Goal: Transaction & Acquisition: Purchase product/service

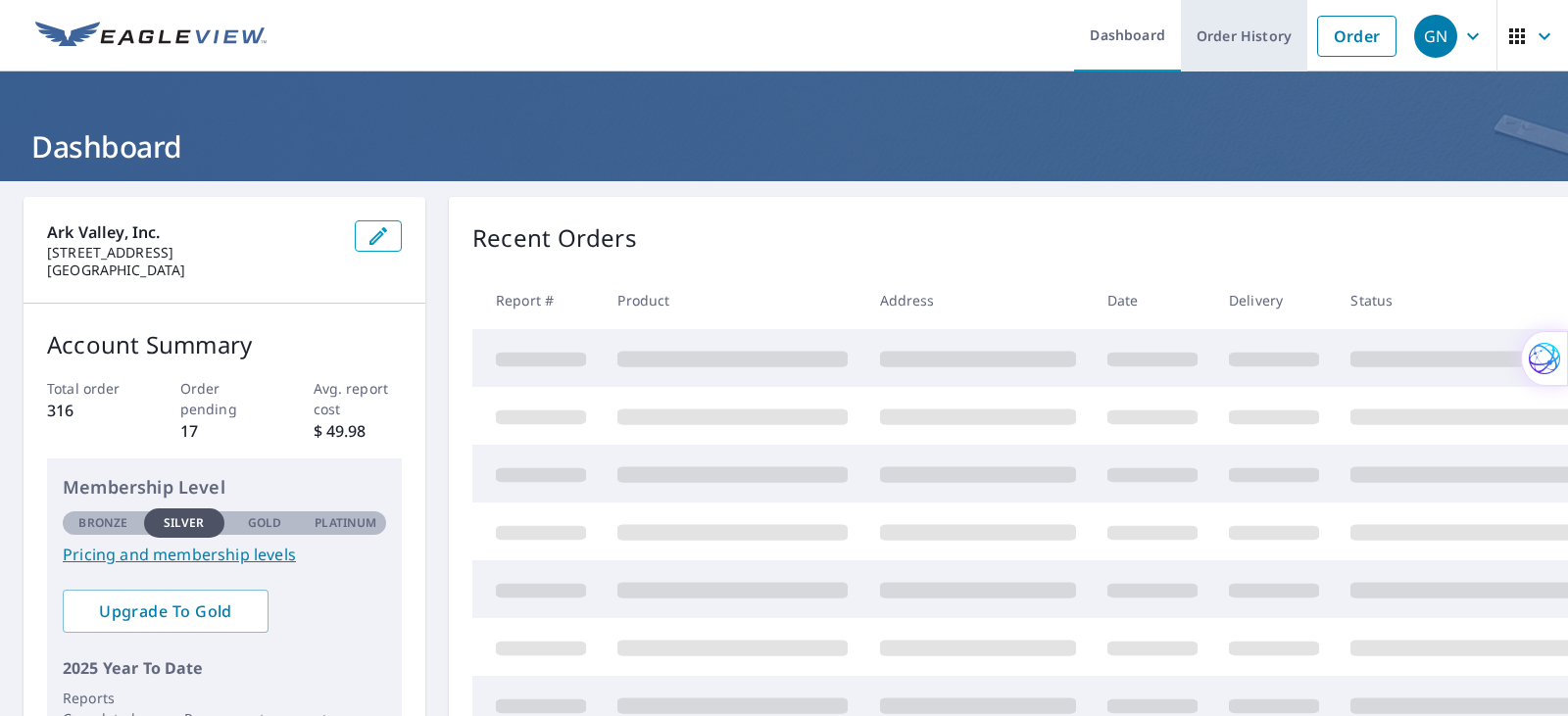
click at [1232, 34] on link "Order History" at bounding box center [1244, 36] width 127 height 71
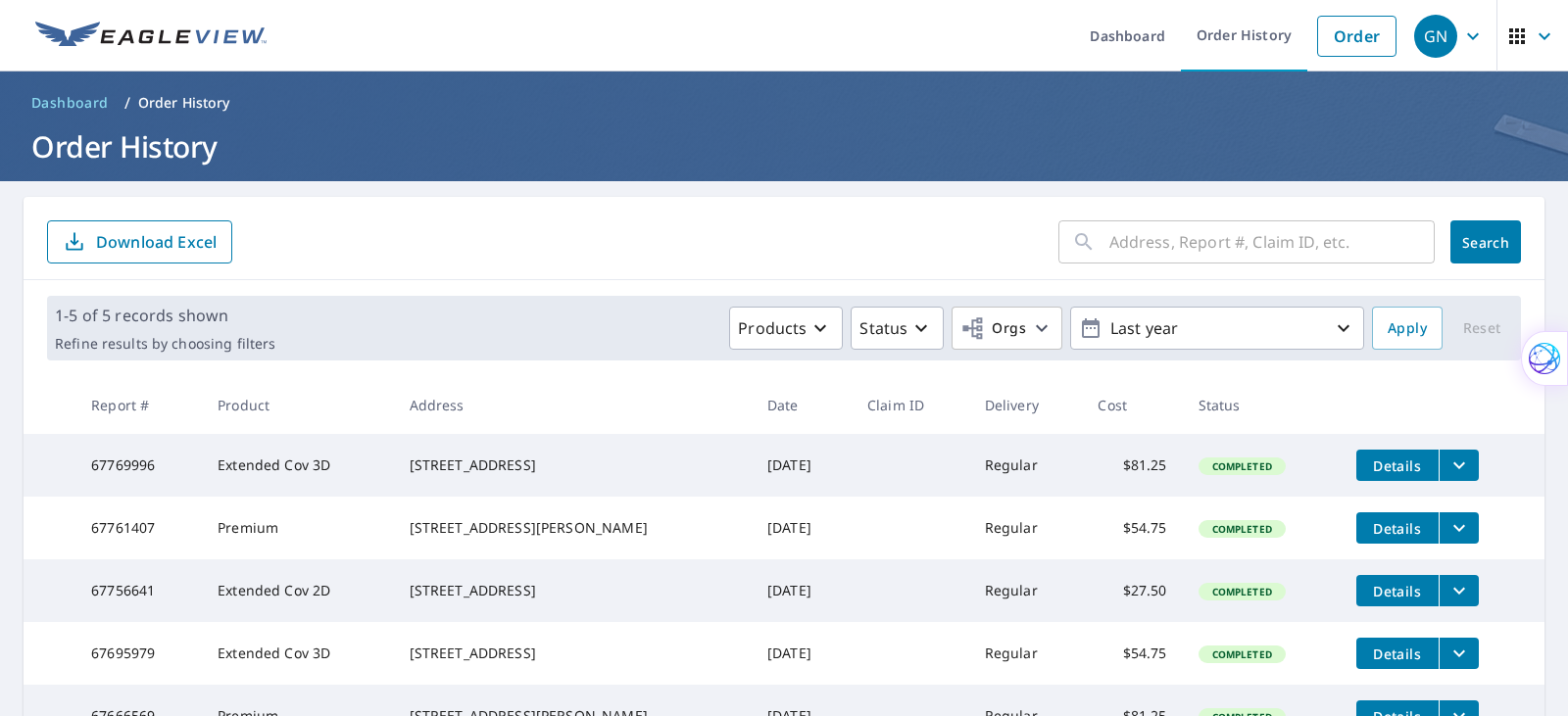
click at [1205, 251] on input "text" at bounding box center [1272, 242] width 326 height 54
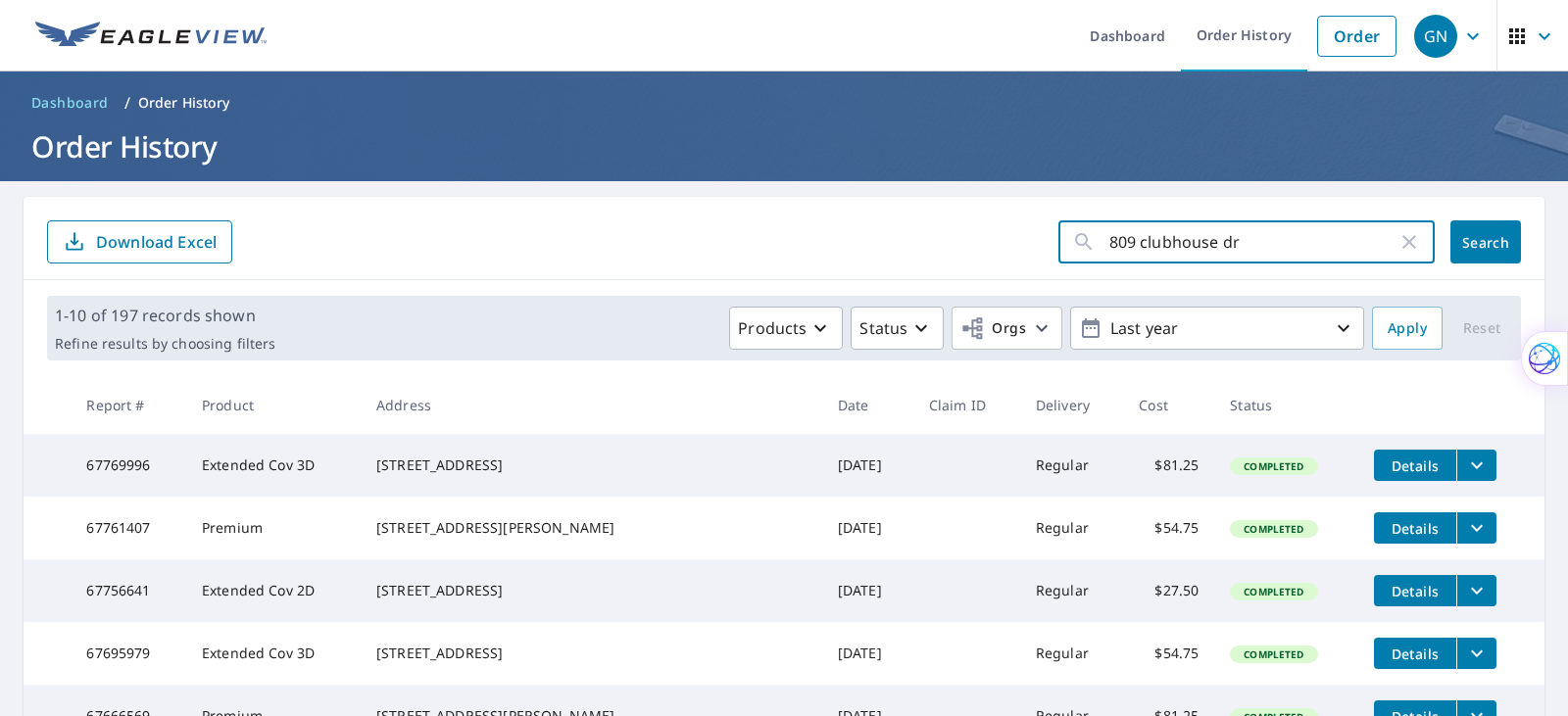
type input "809 clubhouse dr"
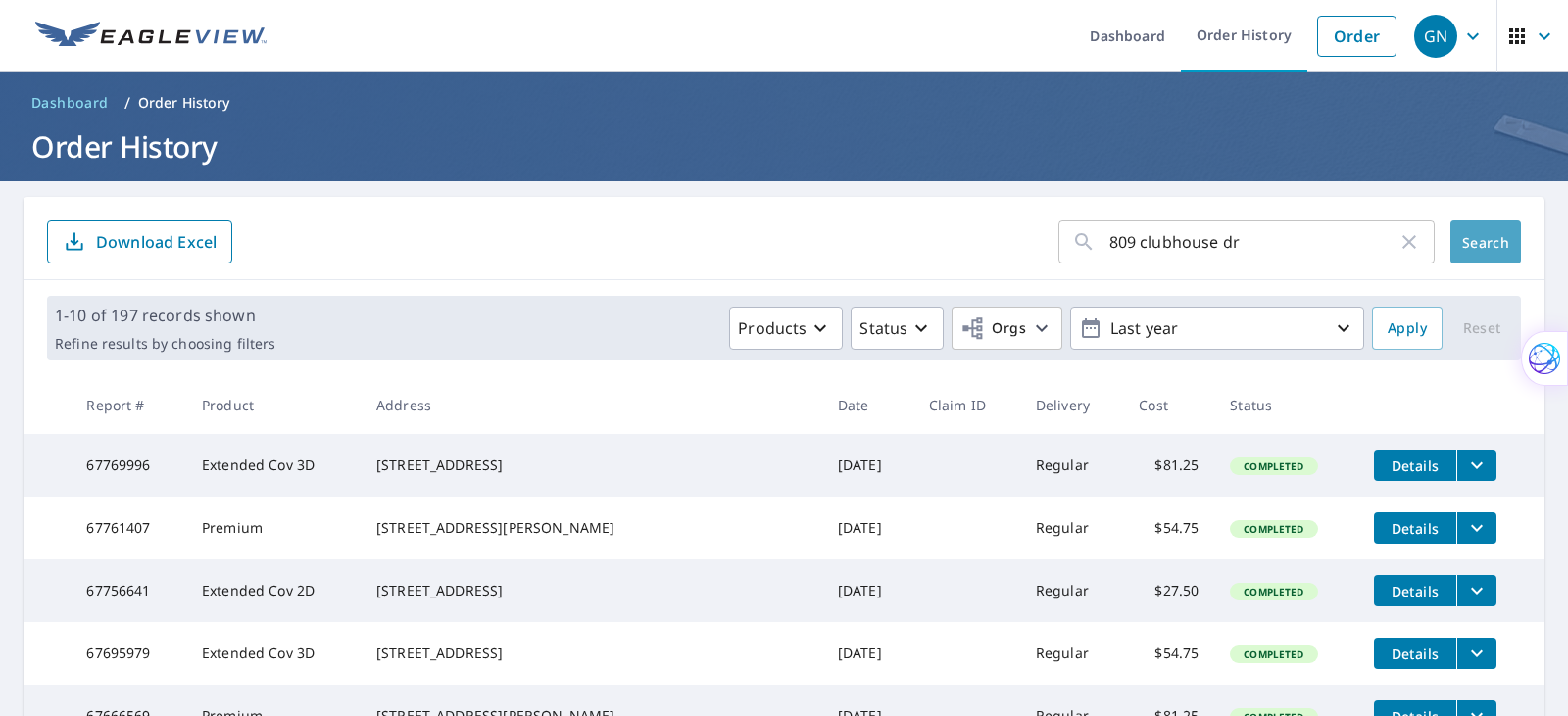
click at [1466, 243] on span "Search" at bounding box center [1486, 243] width 40 height 19
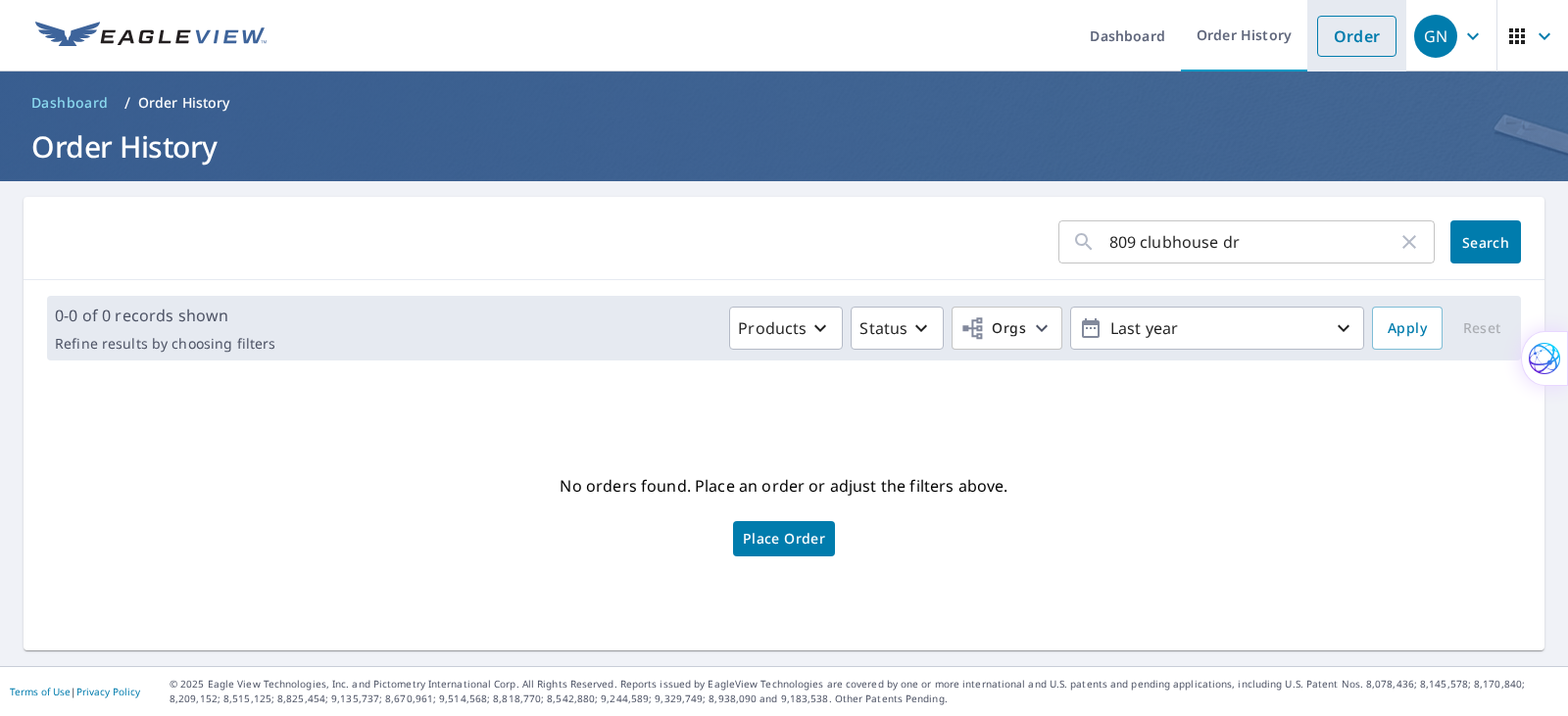
click at [1363, 27] on link "Order" at bounding box center [1357, 37] width 79 height 42
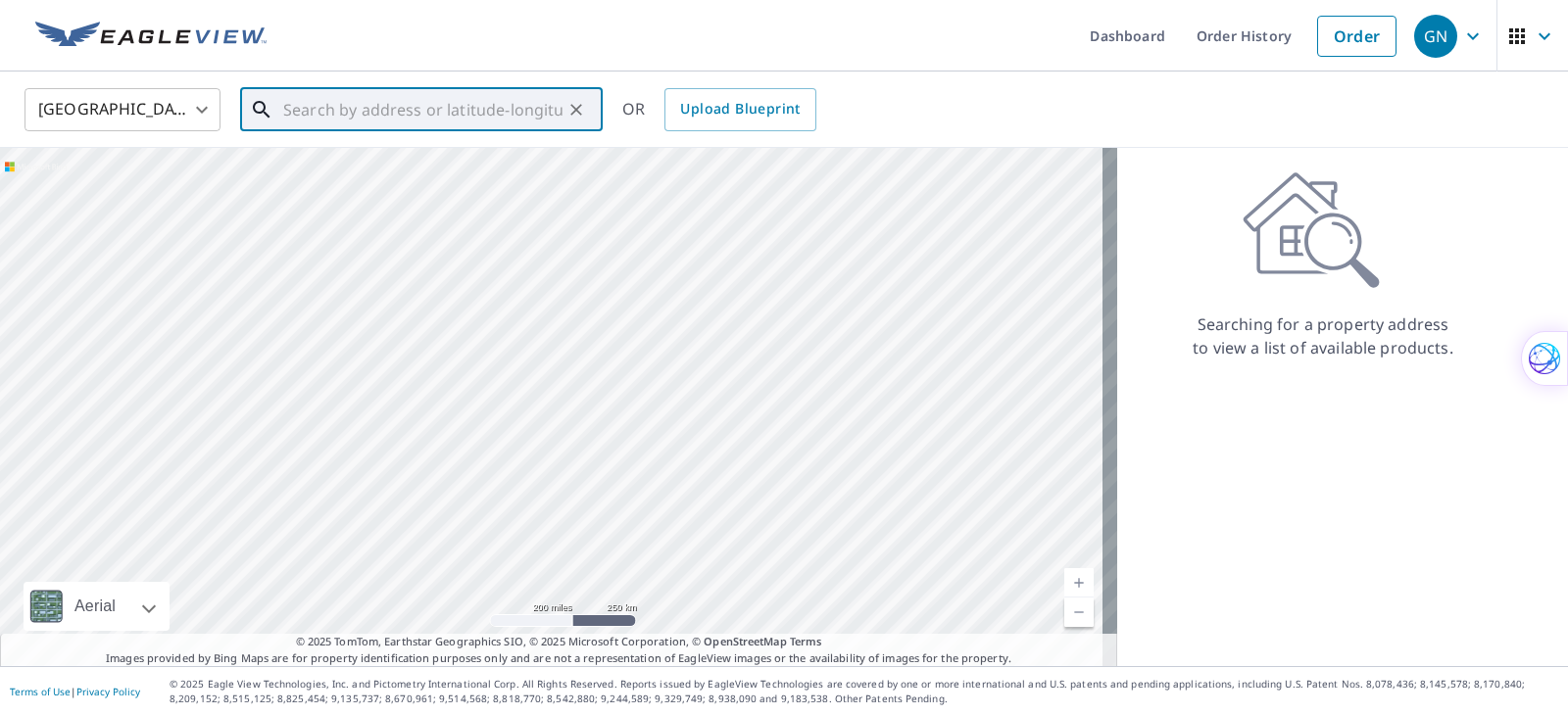
click at [317, 111] on input "text" at bounding box center [423, 109] width 279 height 54
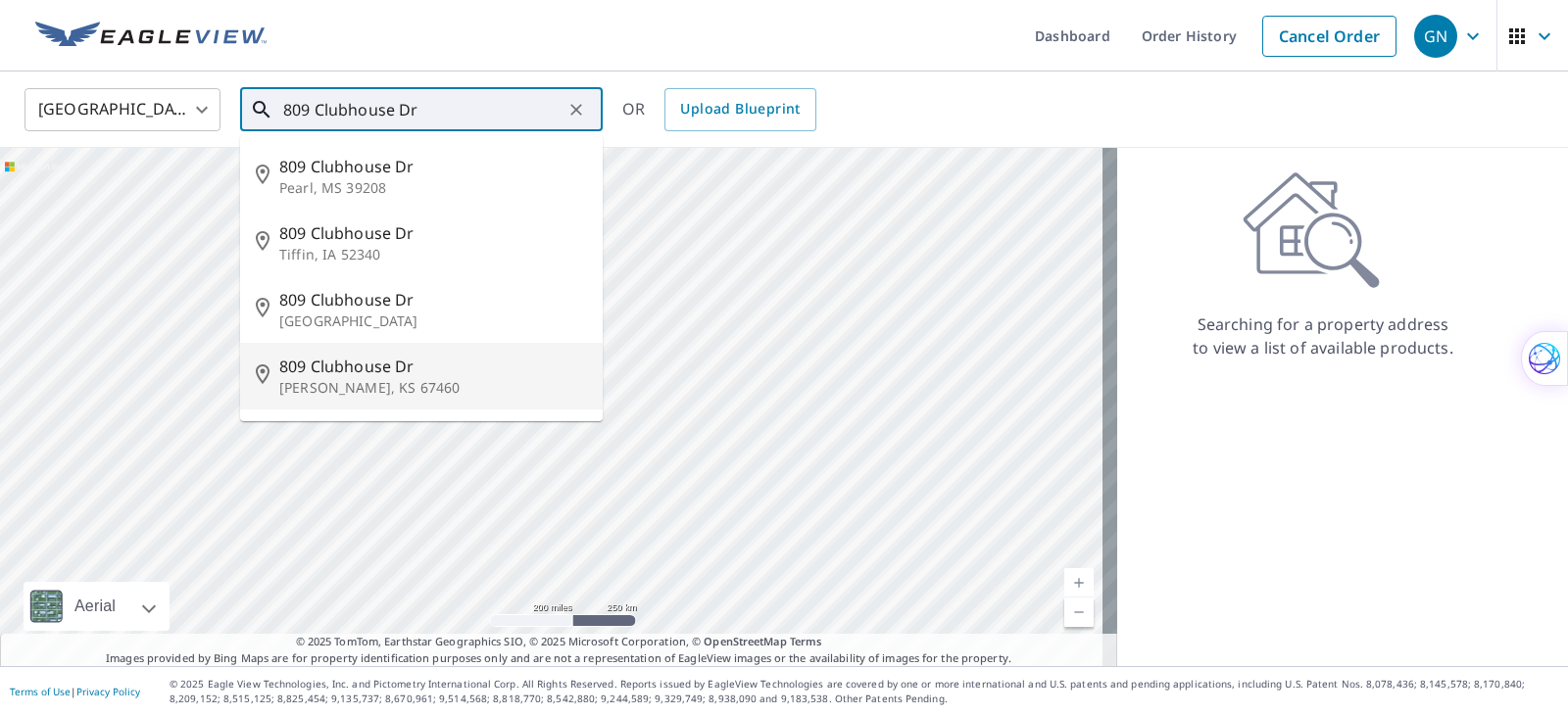
click at [395, 385] on p "[PERSON_NAME], KS 67460" at bounding box center [433, 388] width 308 height 20
type input "[STREET_ADDRESS][PERSON_NAME]"
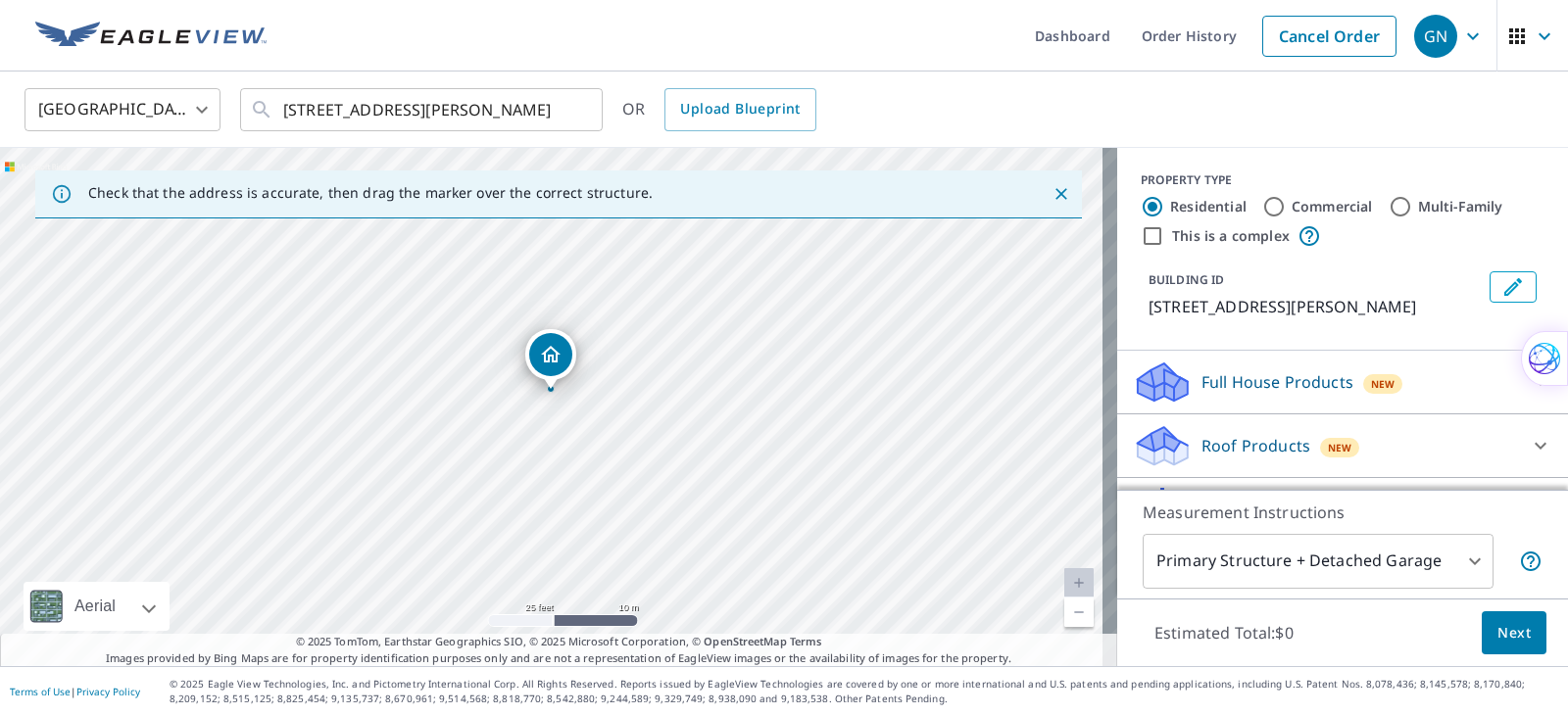
drag, startPoint x: 541, startPoint y: 360, endPoint x: 564, endPoint y: 353, distance: 24.0
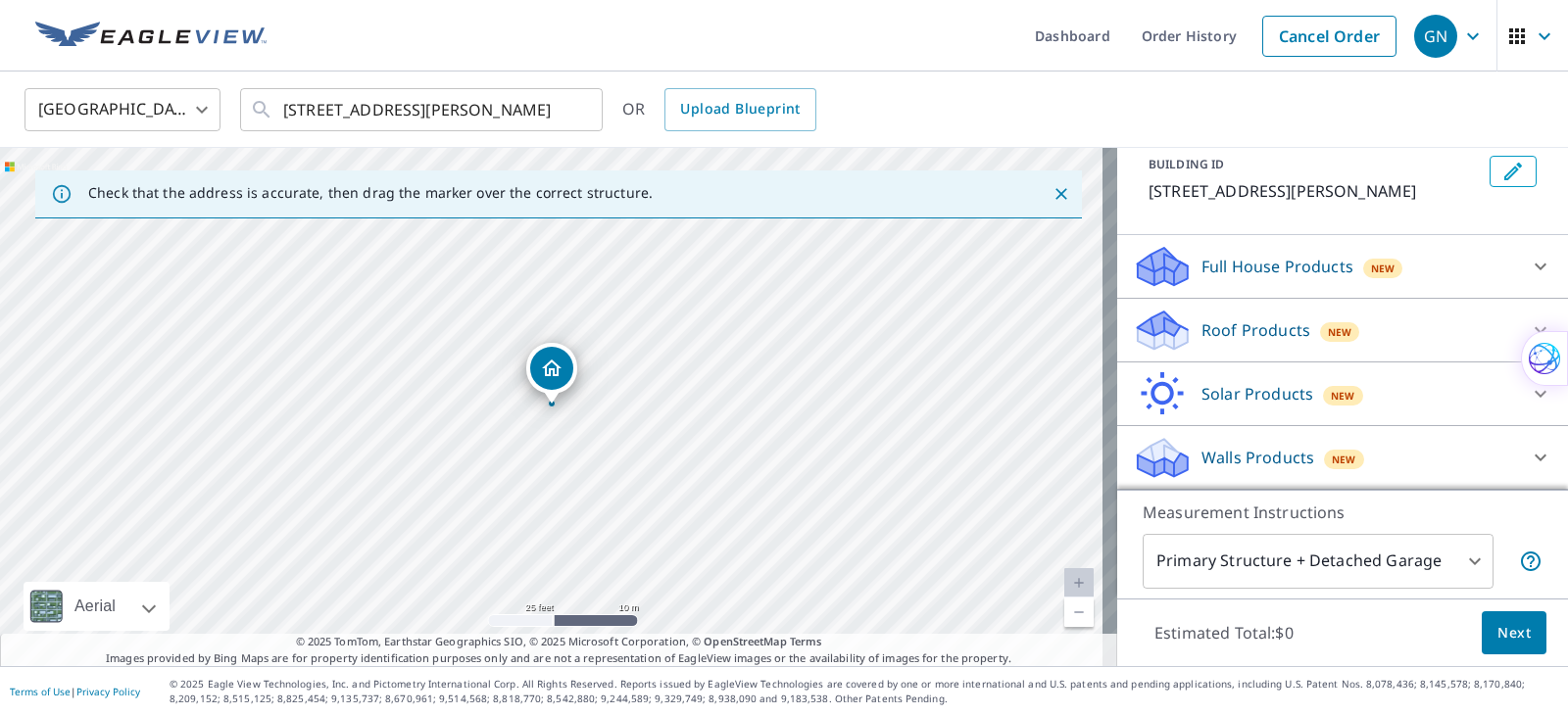
click at [1162, 342] on icon at bounding box center [1163, 338] width 50 height 24
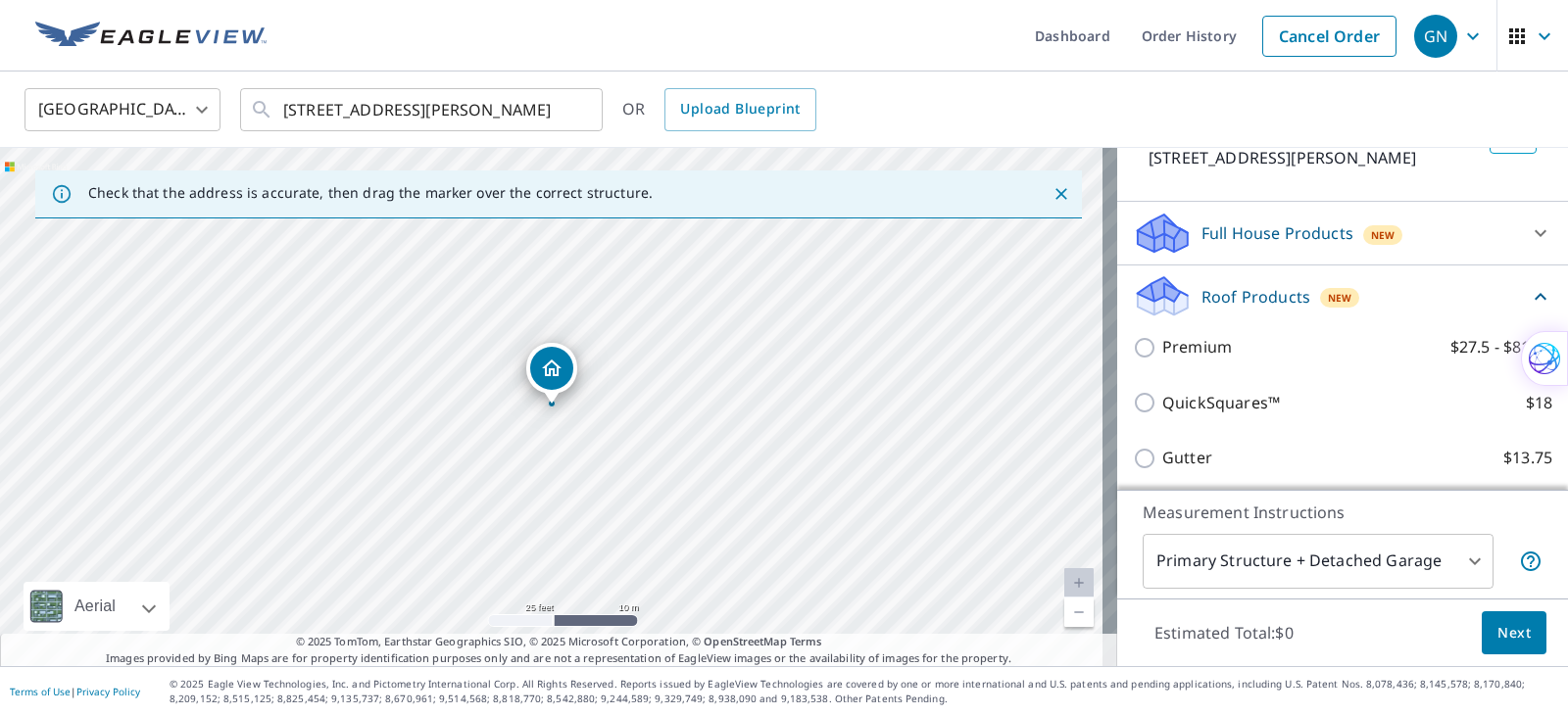
scroll to position [181, 0]
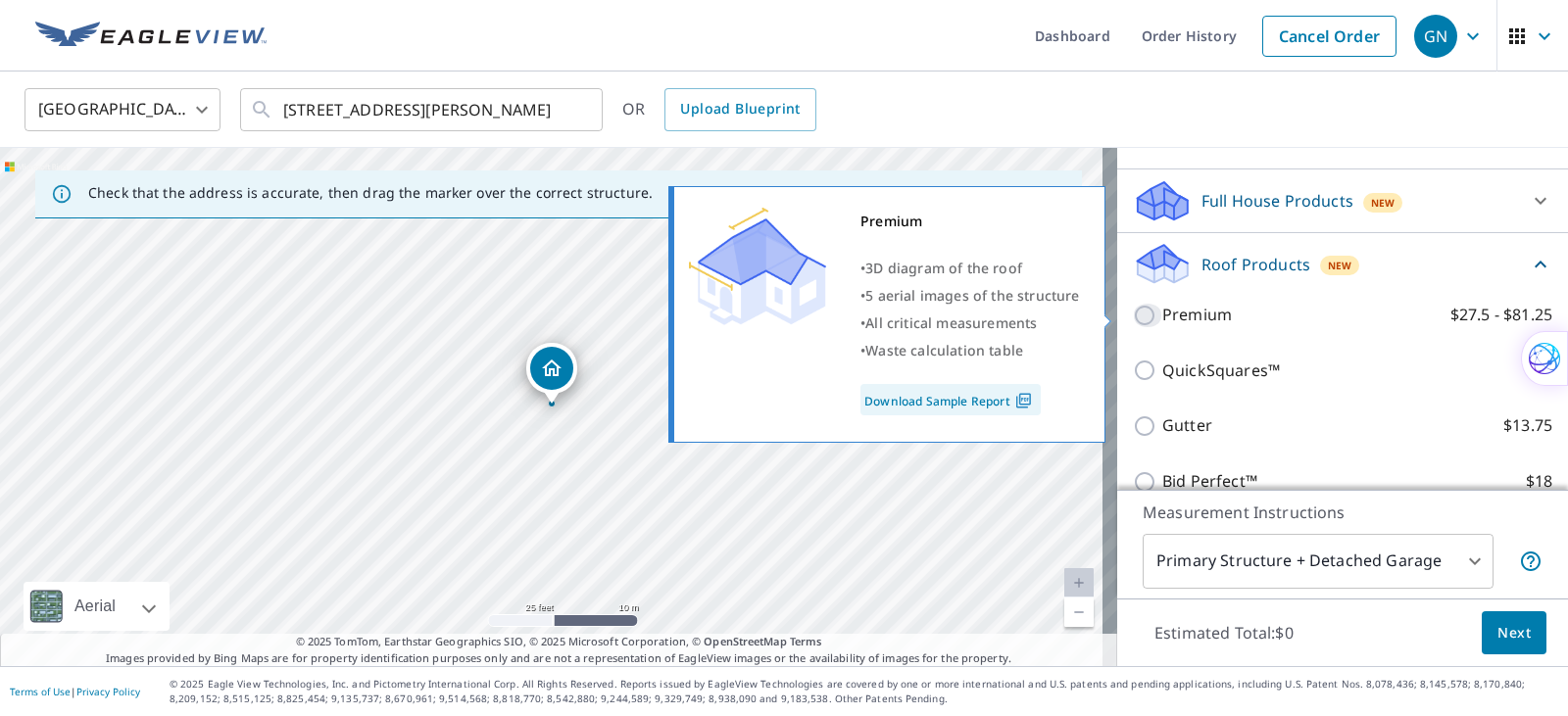
click at [1137, 318] on input "Premium $27.5 - $81.25" at bounding box center [1148, 316] width 30 height 24
checkbox input "true"
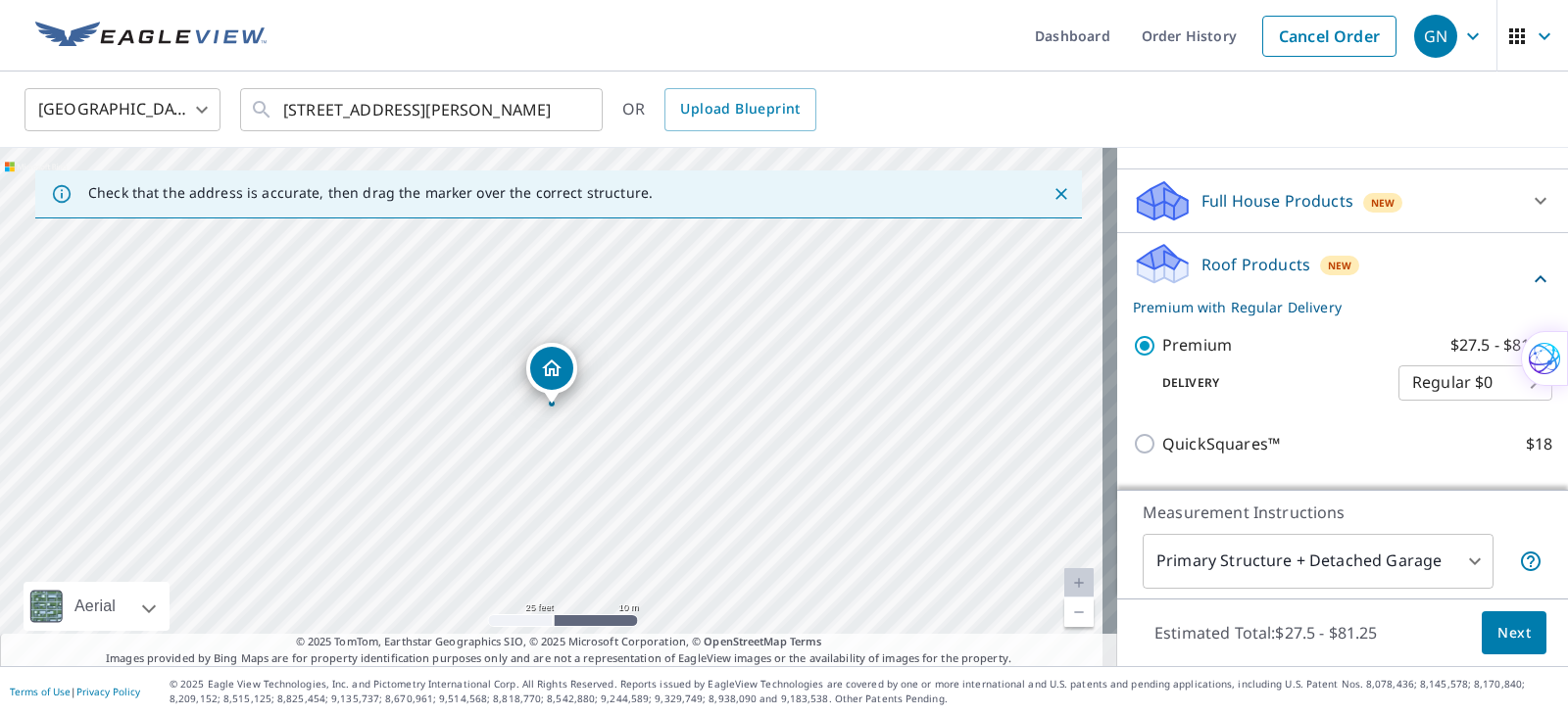
click at [1512, 641] on span "Next" at bounding box center [1515, 633] width 34 height 25
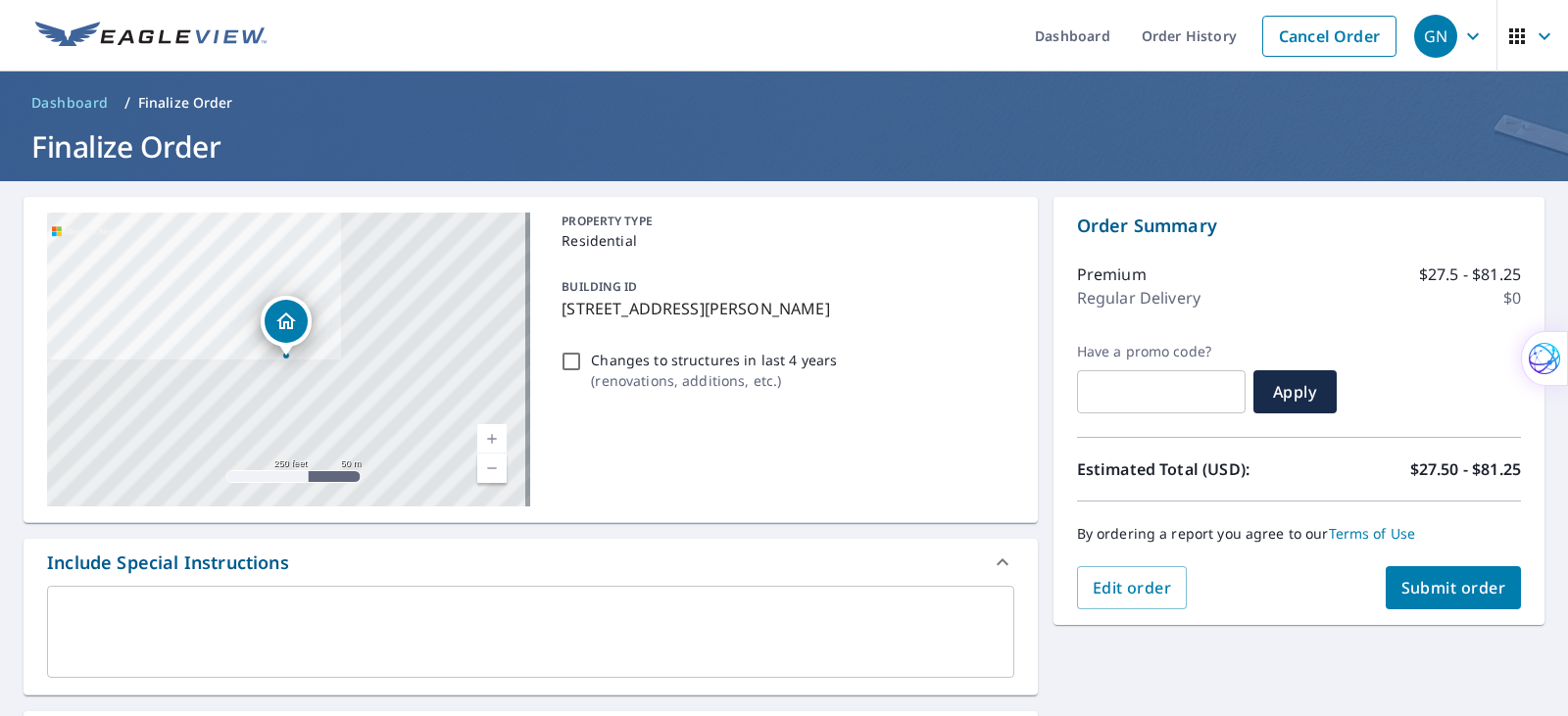
click at [1453, 587] on span "Submit order" at bounding box center [1454, 588] width 105 height 22
checkbox input "true"
